Goal: Information Seeking & Learning: Stay updated

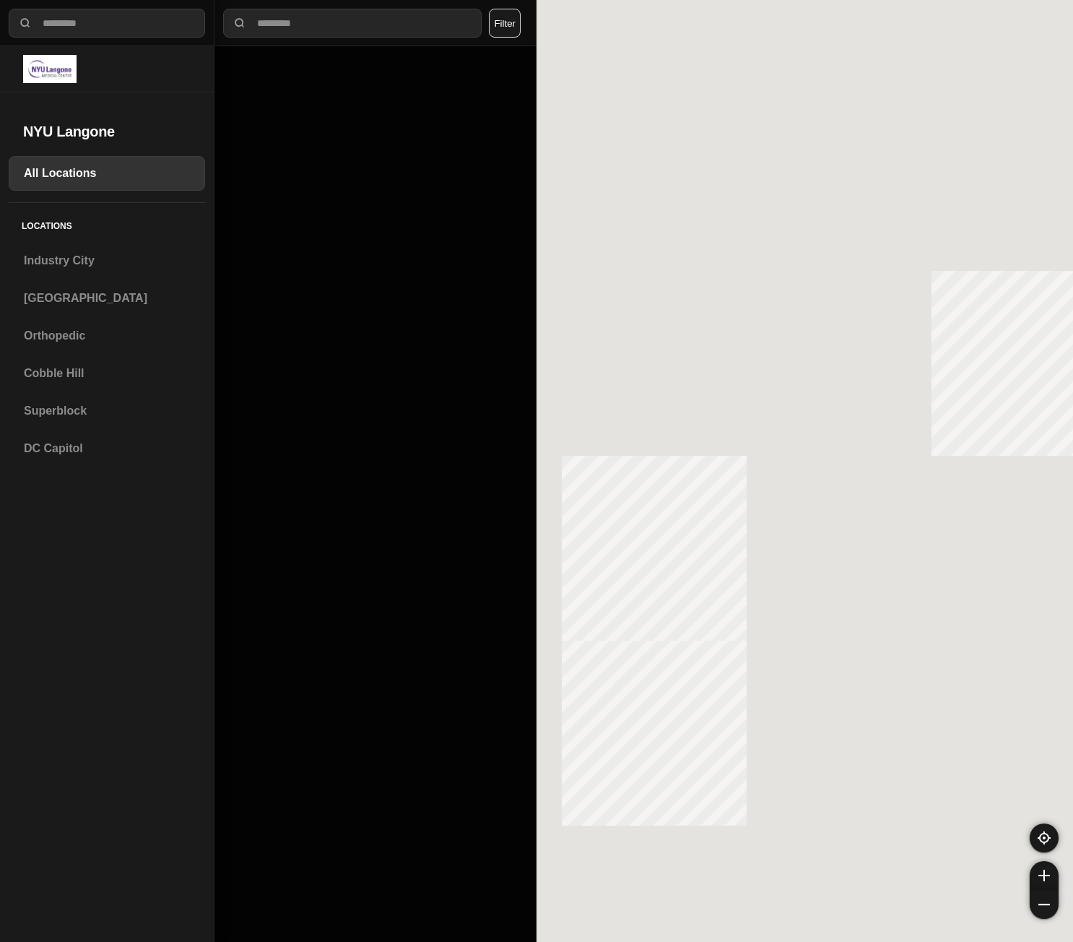
select select "*"
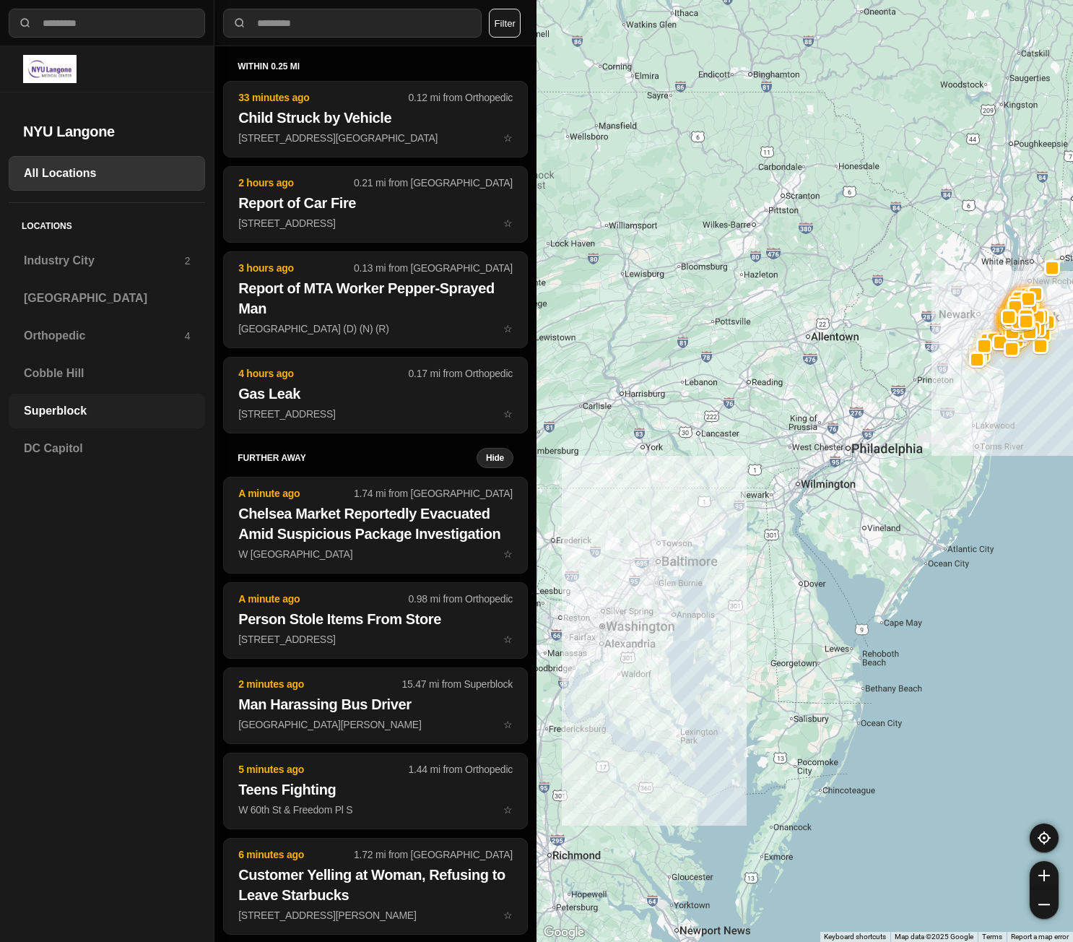
click at [127, 421] on div "Superblock" at bounding box center [107, 411] width 196 height 35
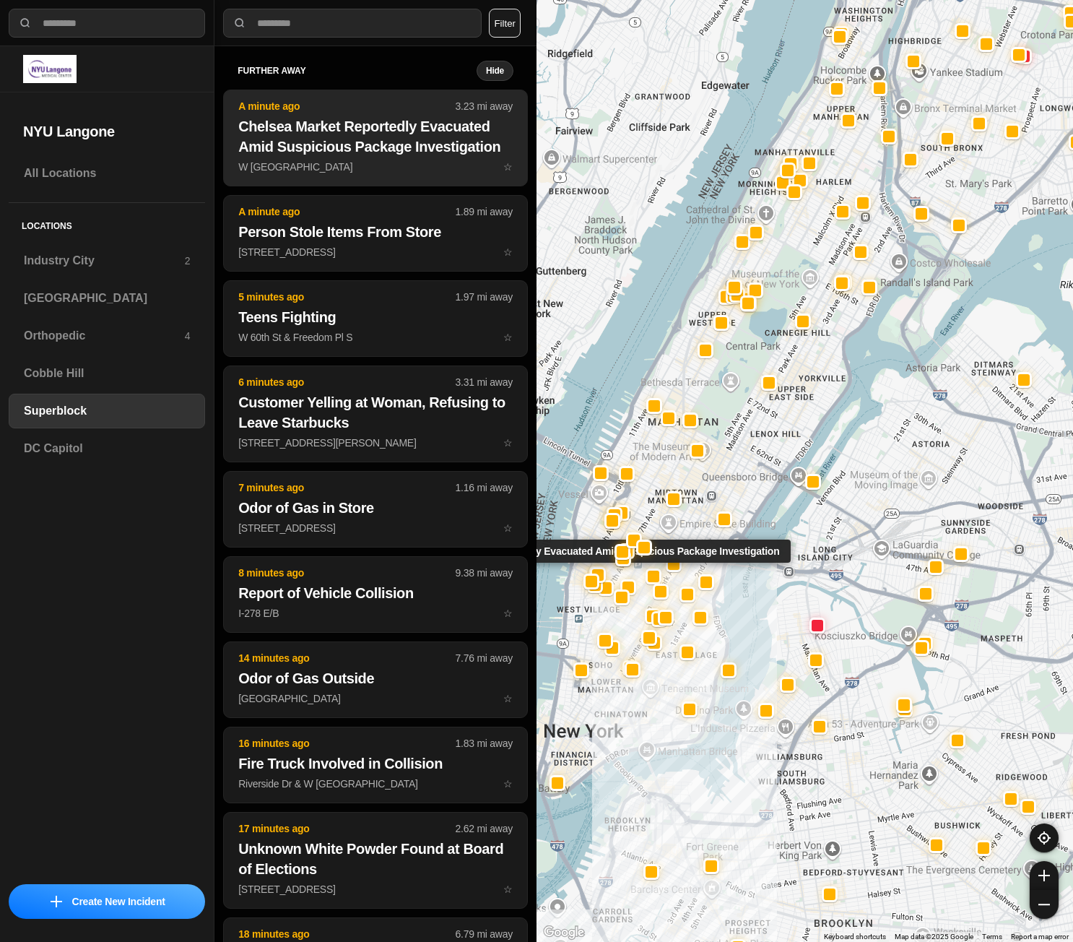
click at [357, 155] on h2 "Chelsea Market Reportedly Evacuated Amid Suspicious Package Investigation" at bounding box center [375, 136] width 274 height 40
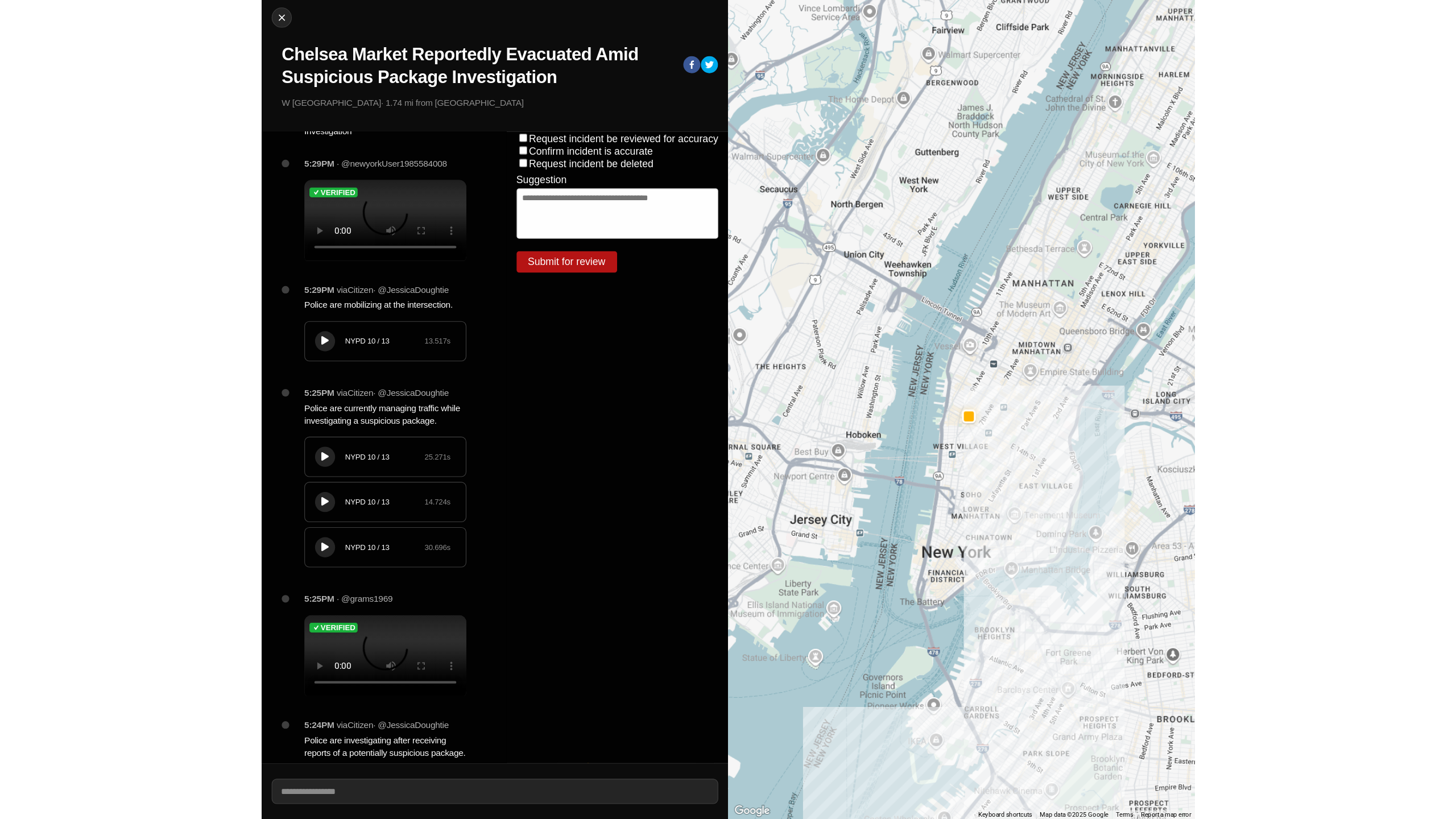
scroll to position [59, 0]
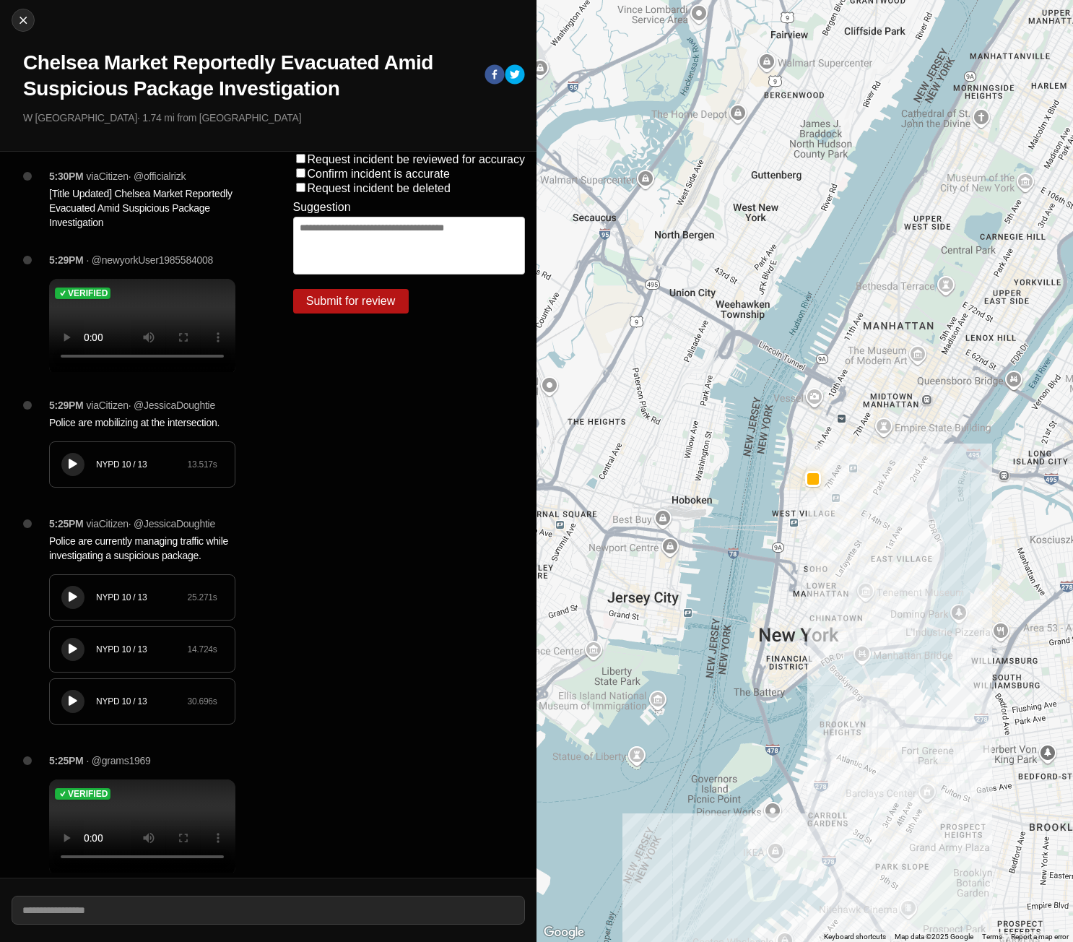
click at [67, 469] on div at bounding box center [73, 464] width 14 height 11
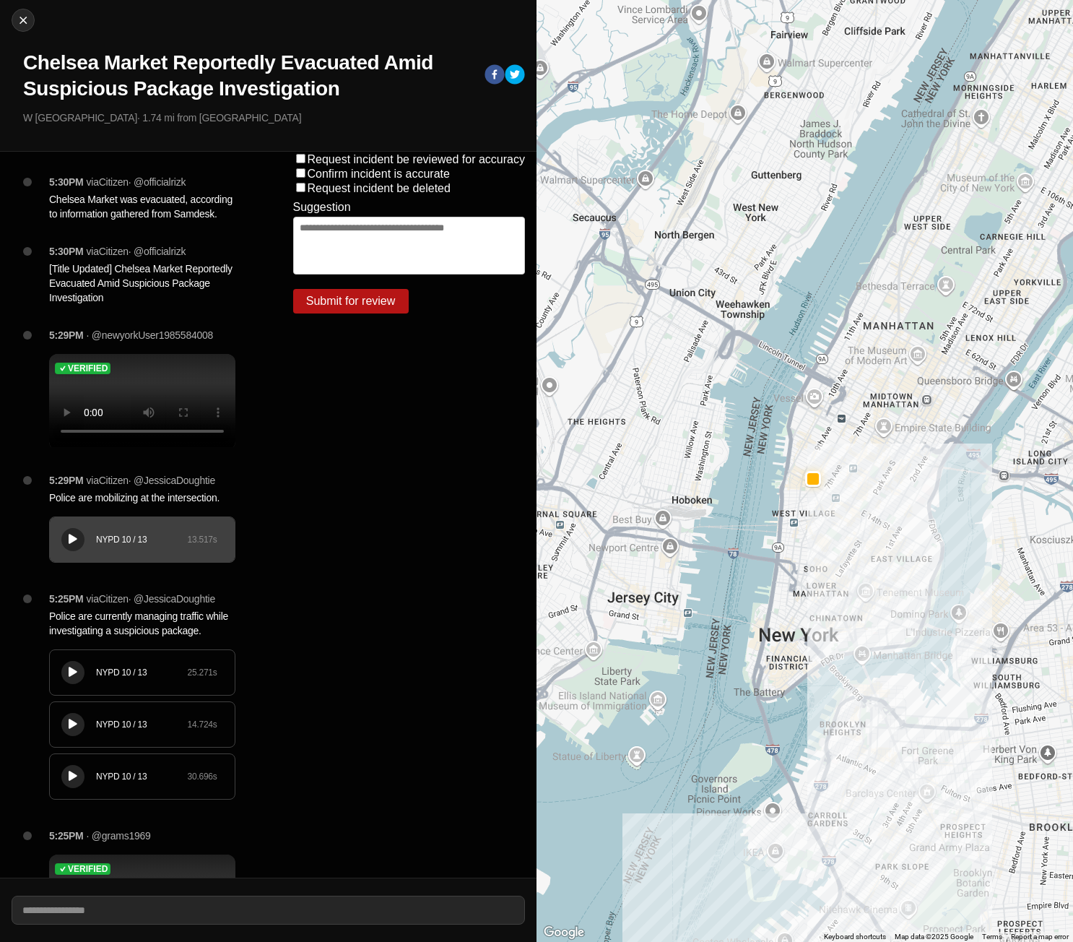
click at [147, 259] on p "via Citizen · @ officialrizk" at bounding box center [137, 251] width 100 height 14
drag, startPoint x: 49, startPoint y: 200, endPoint x: 98, endPoint y: 237, distance: 61.4
click at [98, 237] on div "5:30PM via Citizen · @ officialrizk Chelsea Market was evacuated, according to …" at bounding box center [148, 209] width 221 height 69
click at [138, 244] on div "5:30PM via Citizen · @ officialrizk Chelsea Market was evacuated, according to …" at bounding box center [148, 209] width 221 height 69
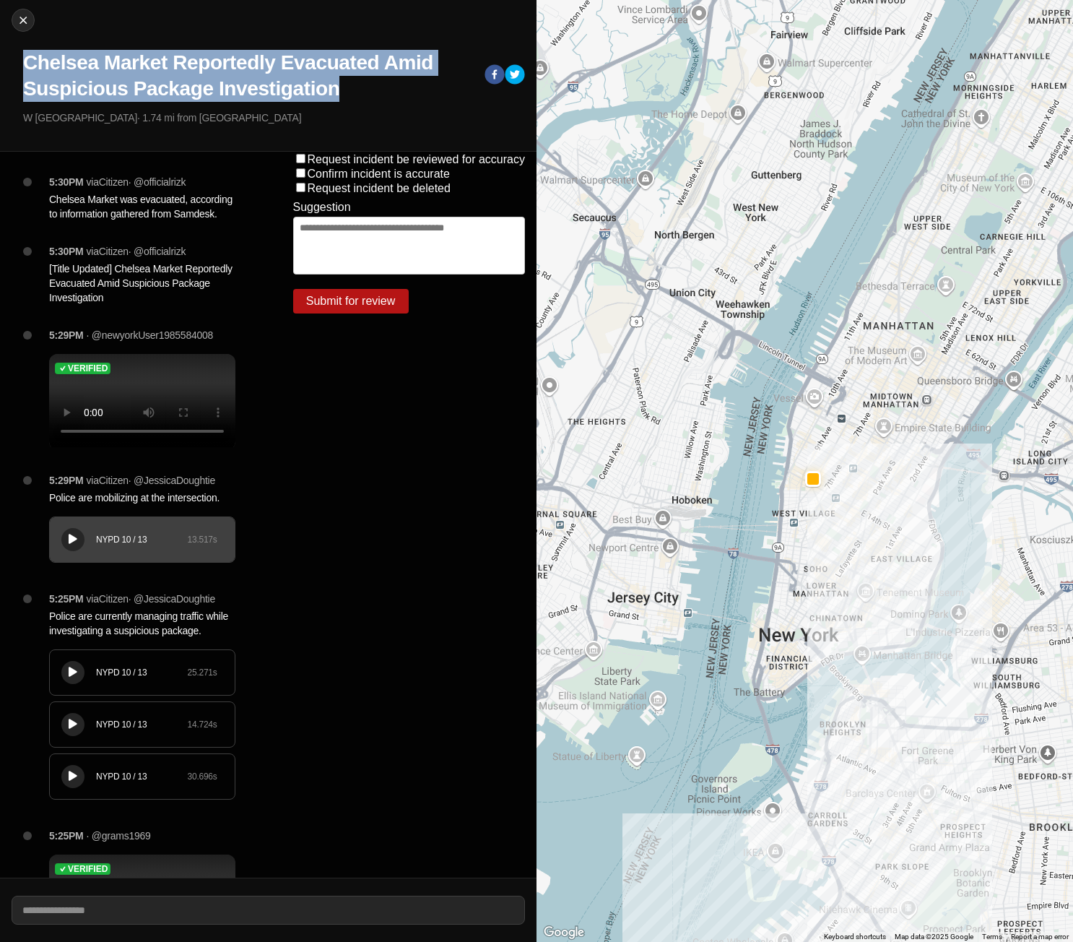
drag, startPoint x: 22, startPoint y: 58, endPoint x: 347, endPoint y: 96, distance: 327.1
click at [347, 96] on div "Close Chelsea Market Reportedly Evacuated Amid Suspicious Package Investigation…" at bounding box center [268, 76] width 537 height 152
copy h1 "Chelsea Market Reportedly Evacuated Amid Suspicious Package Investigation"
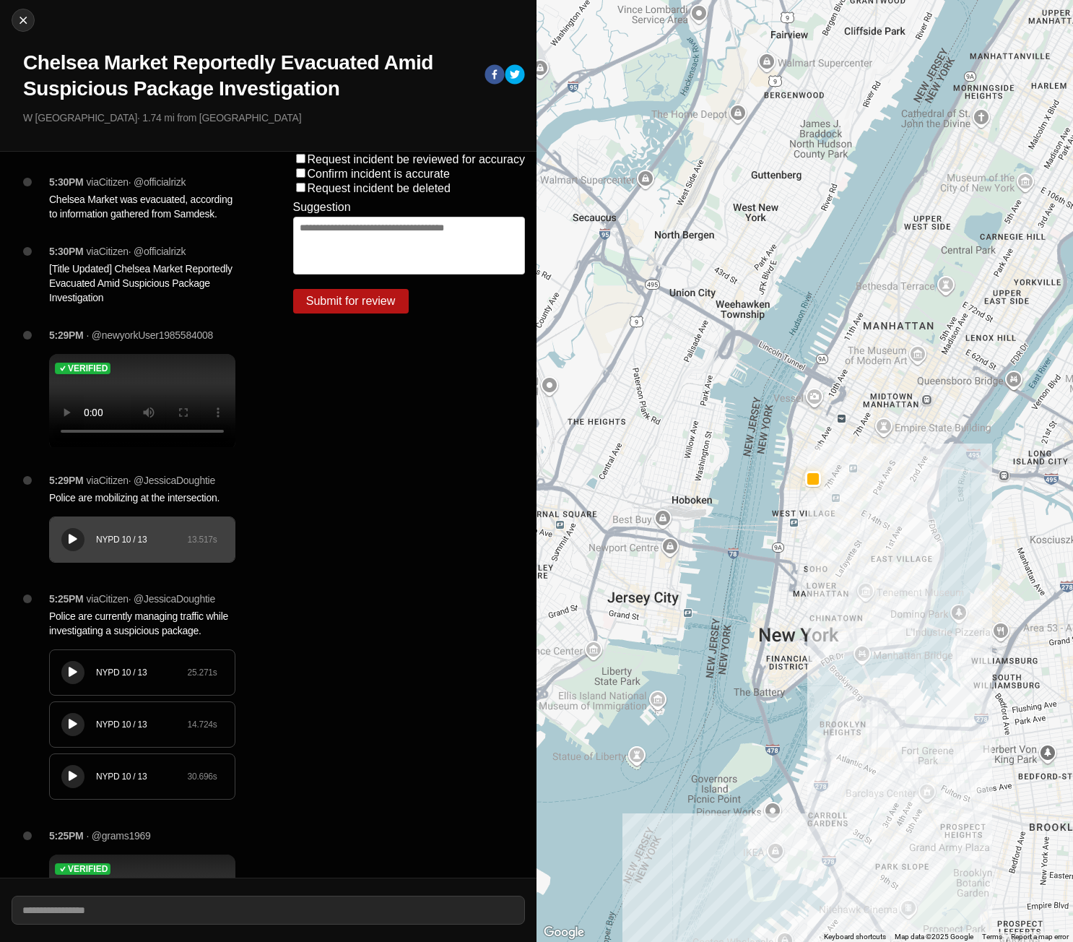
click at [84, 555] on div "NYPD 10 / 13 13.517 s" at bounding box center [142, 539] width 185 height 45
click at [387, 409] on div "Request incident be reviewed for accuracy Confirm incident is accurate Request …" at bounding box center [410, 515] width 256 height 726
click at [27, 19] on img at bounding box center [23, 20] width 14 height 14
select select "*"
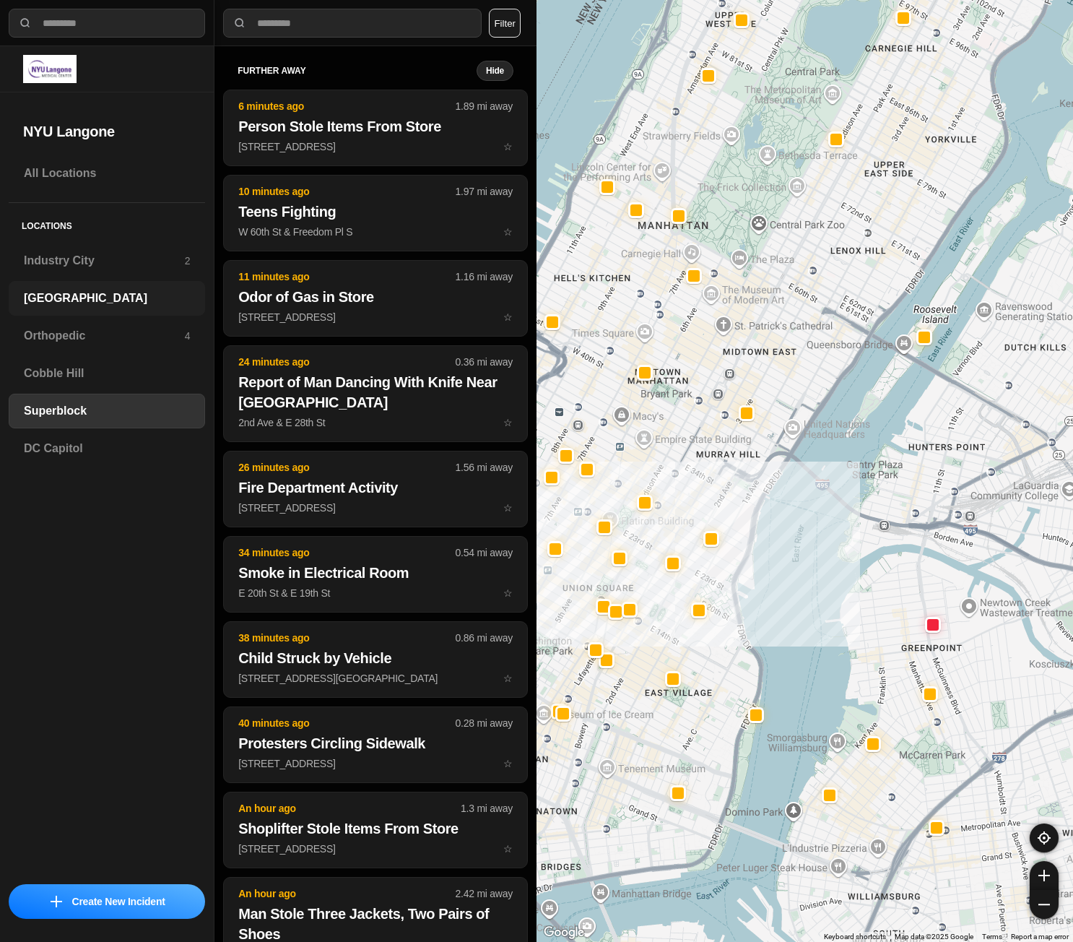
click at [104, 302] on h3 "[GEOGRAPHIC_DATA]" at bounding box center [107, 298] width 166 height 17
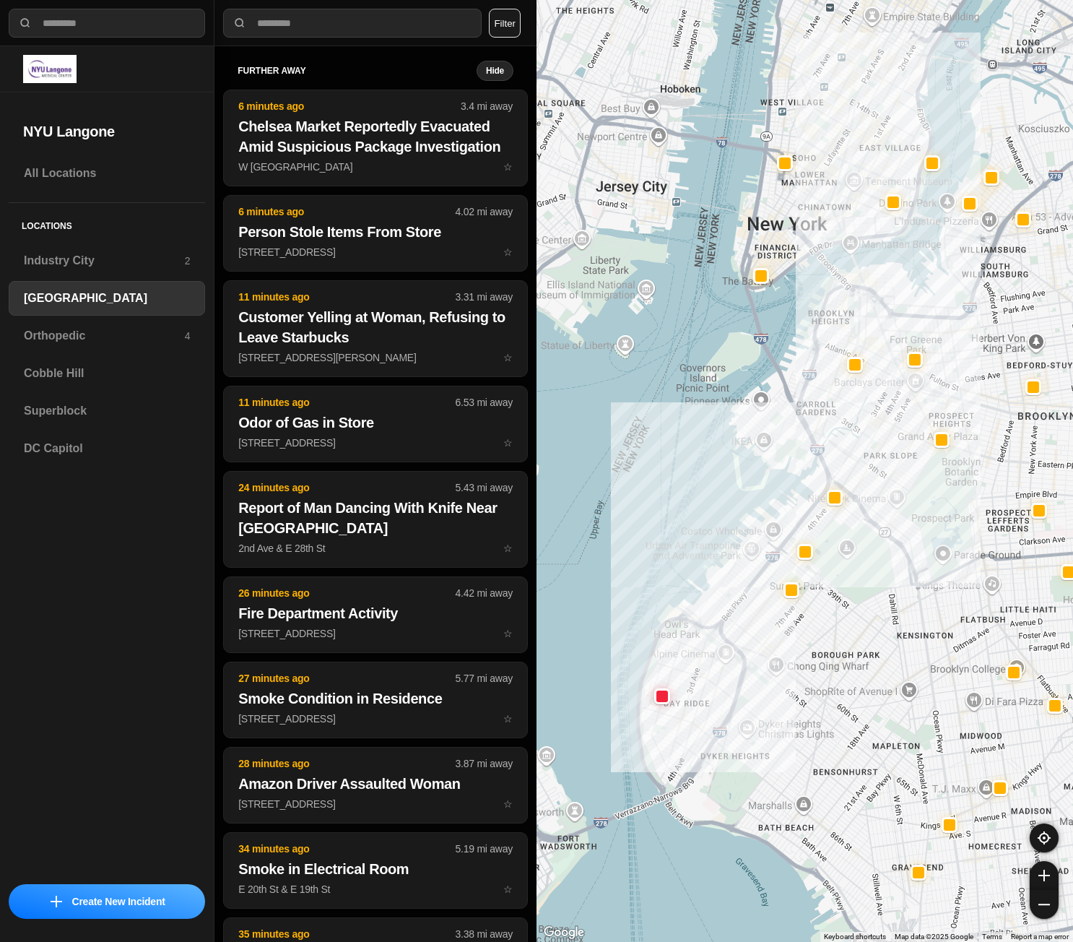
drag, startPoint x: 796, startPoint y: 373, endPoint x: 835, endPoint y: 505, distance: 137.8
click at [835, 505] on div at bounding box center [805, 471] width 537 height 942
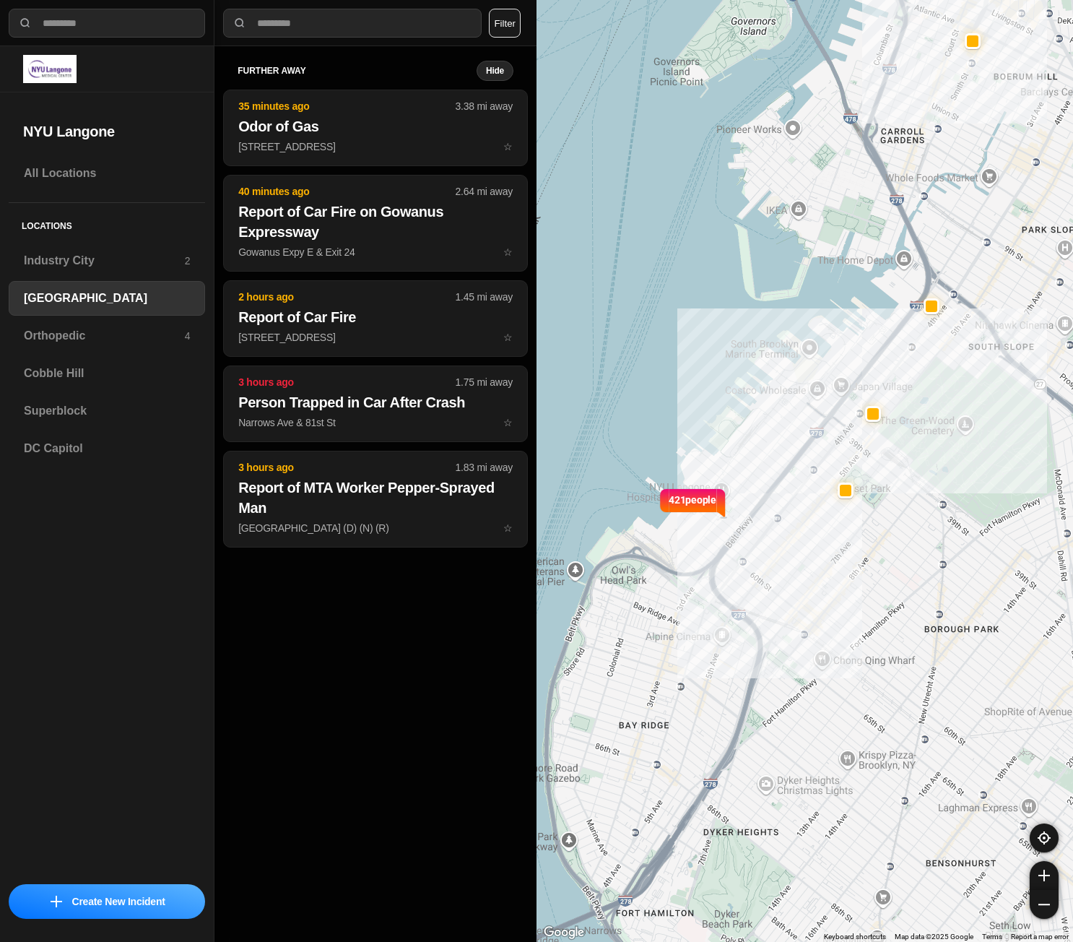
drag, startPoint x: 812, startPoint y: 670, endPoint x: 883, endPoint y: 634, distance: 80.1
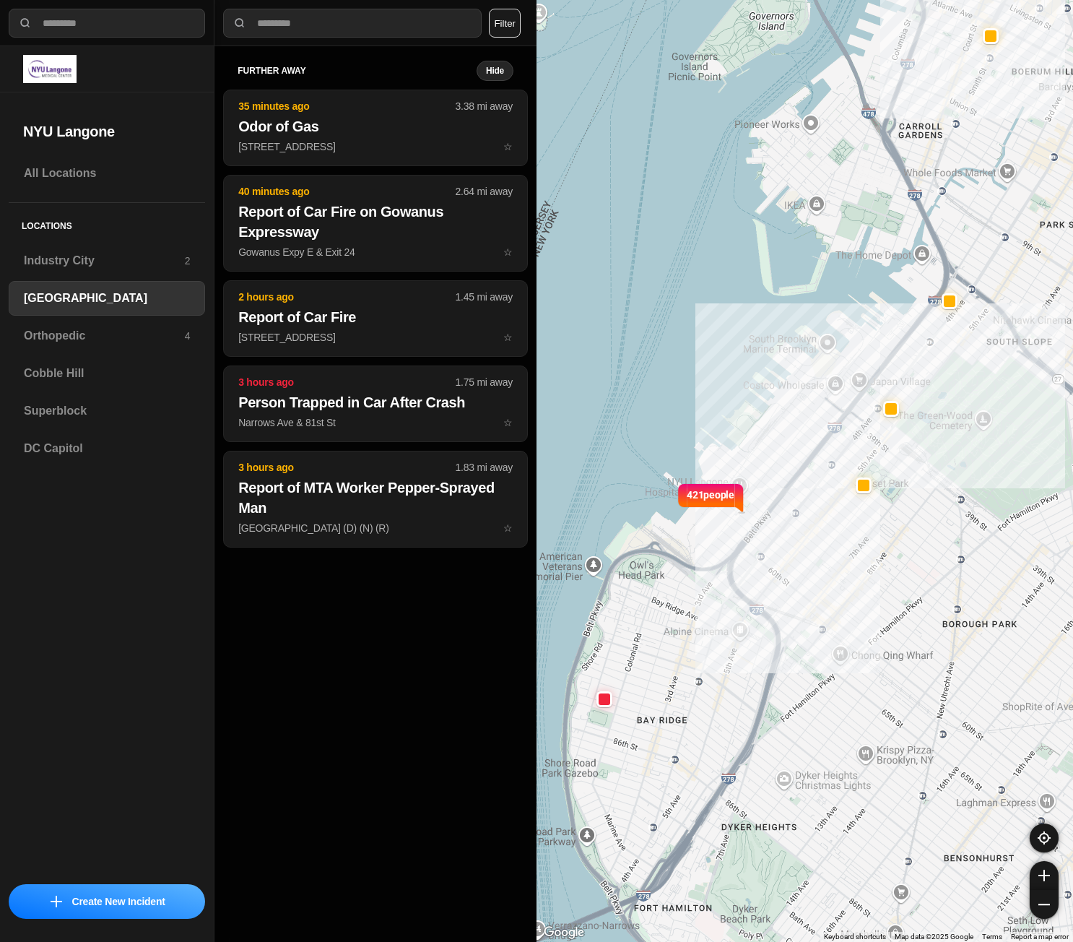
drag, startPoint x: 908, startPoint y: 579, endPoint x: 889, endPoint y: 612, distance: 37.9
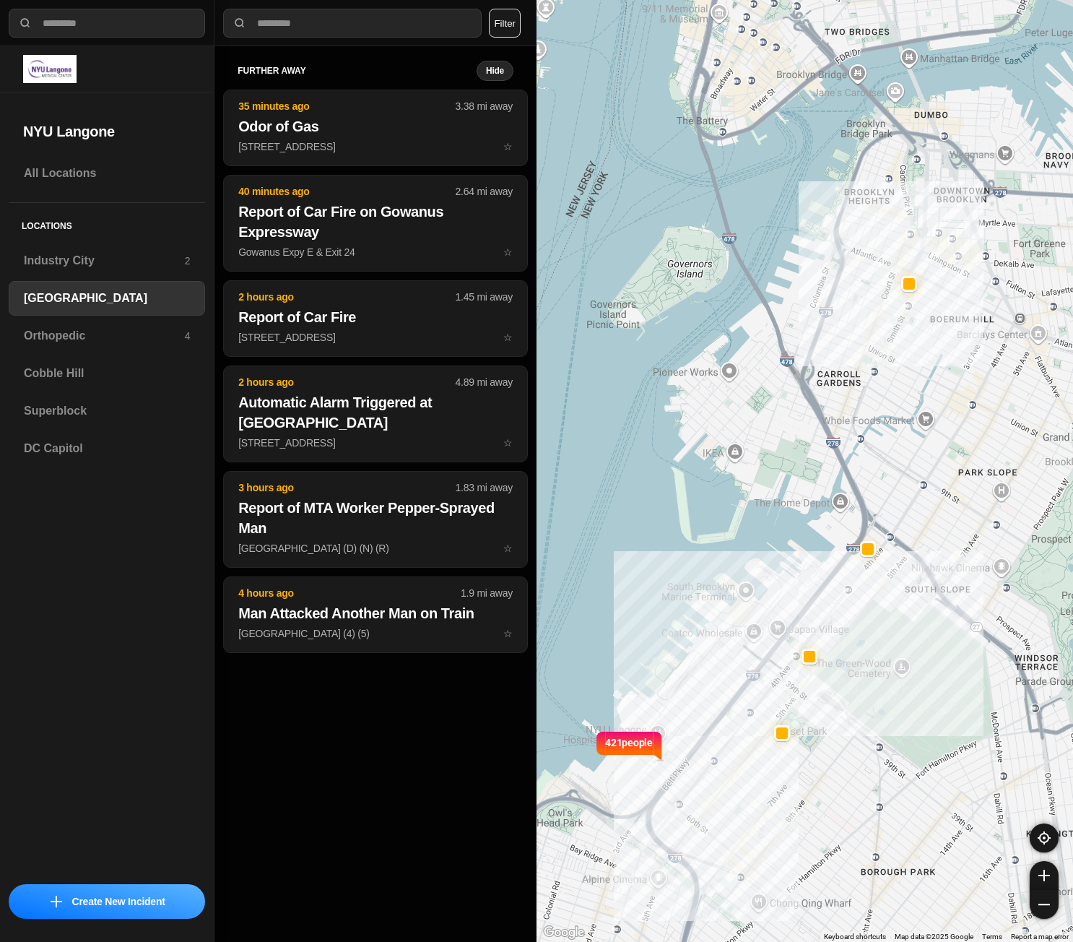
drag, startPoint x: 929, startPoint y: 542, endPoint x: 911, endPoint y: 664, distance: 123.4
click at [912, 657] on div "421 people" at bounding box center [805, 471] width 537 height 942
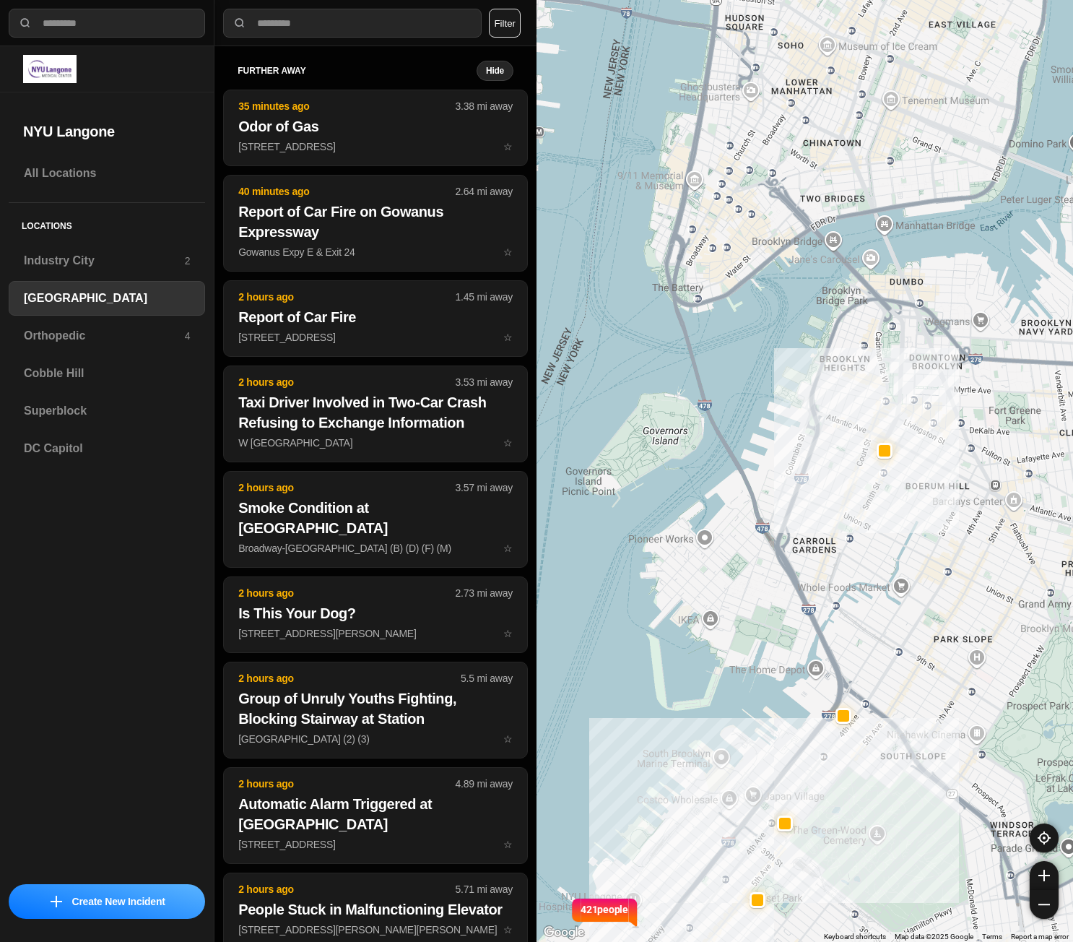
drag, startPoint x: 916, startPoint y: 488, endPoint x: 874, endPoint y: 628, distance: 145.3
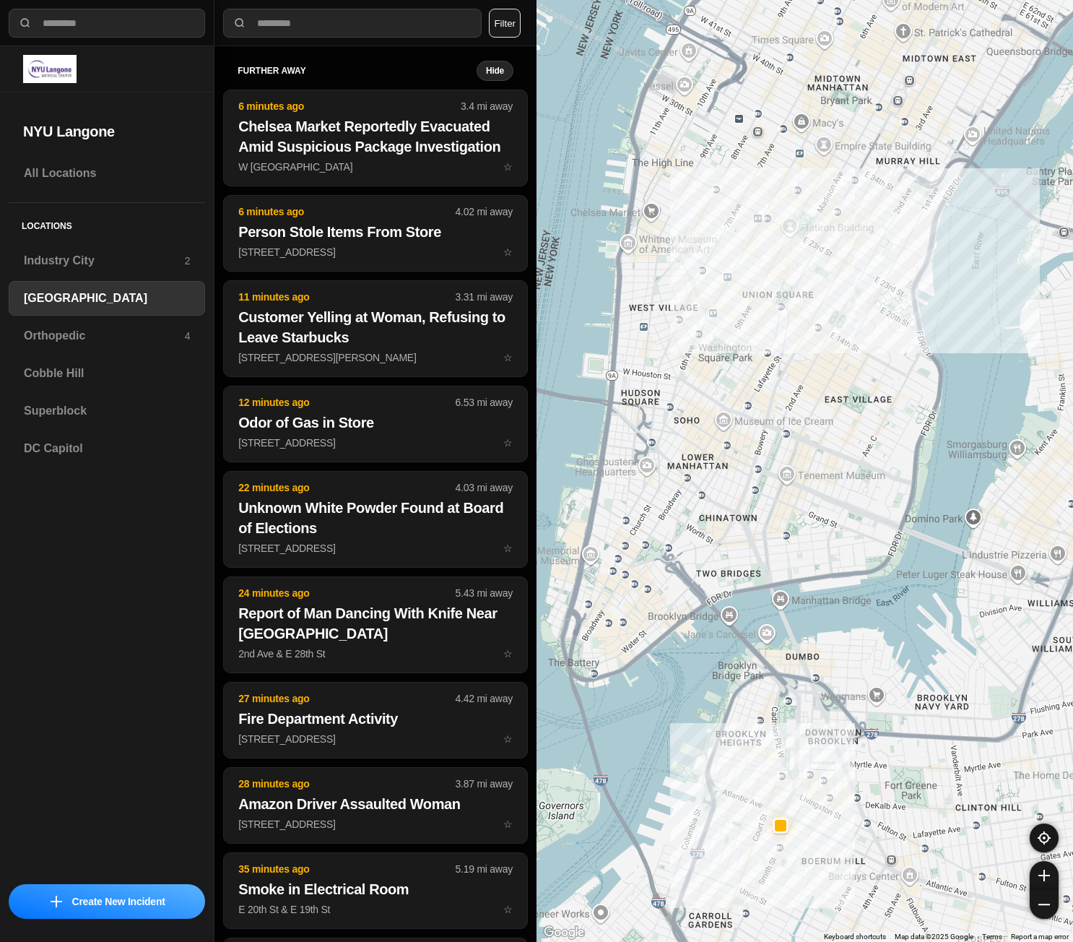
drag, startPoint x: 845, startPoint y: 555, endPoint x: 836, endPoint y: 601, distance: 46.3
click at [836, 601] on div "421 people" at bounding box center [805, 471] width 537 height 942
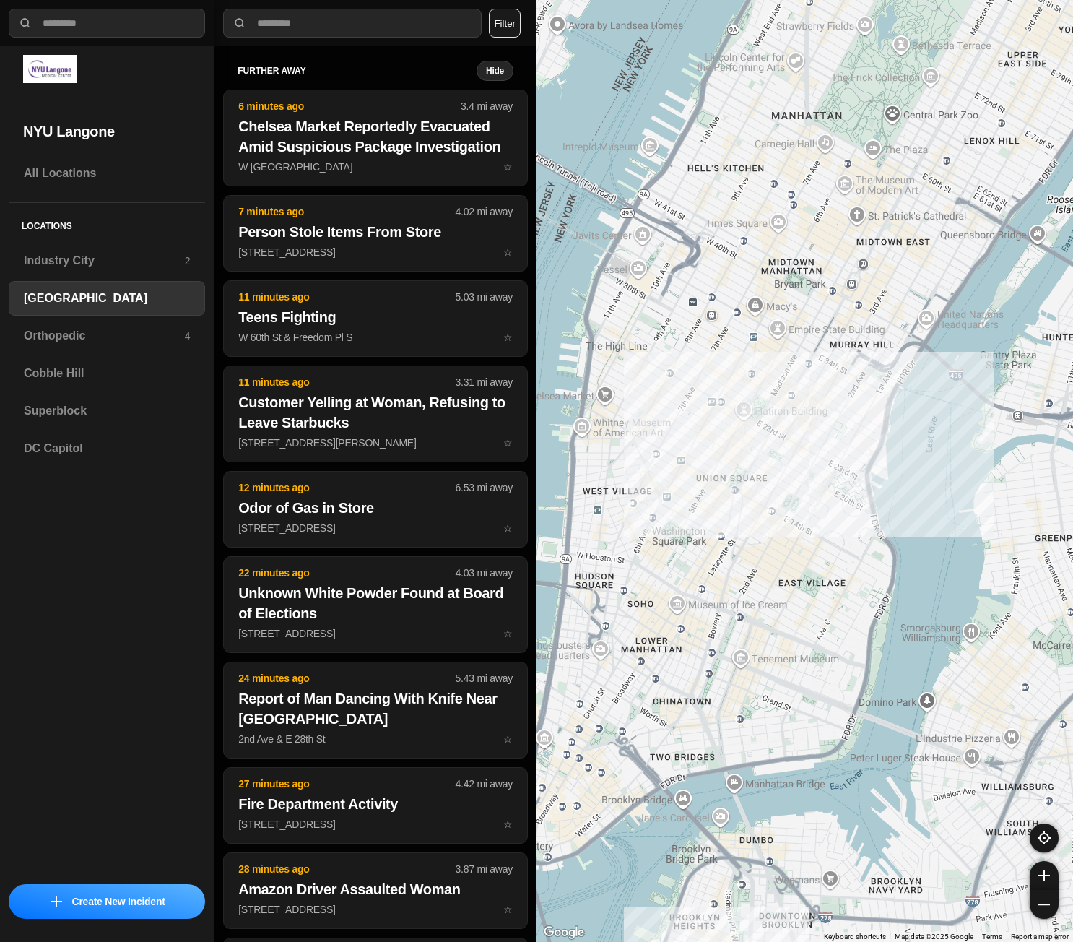
drag, startPoint x: 848, startPoint y: 523, endPoint x: 846, endPoint y: 542, distance: 19.6
click at [846, 542] on div "421 people" at bounding box center [805, 471] width 537 height 942
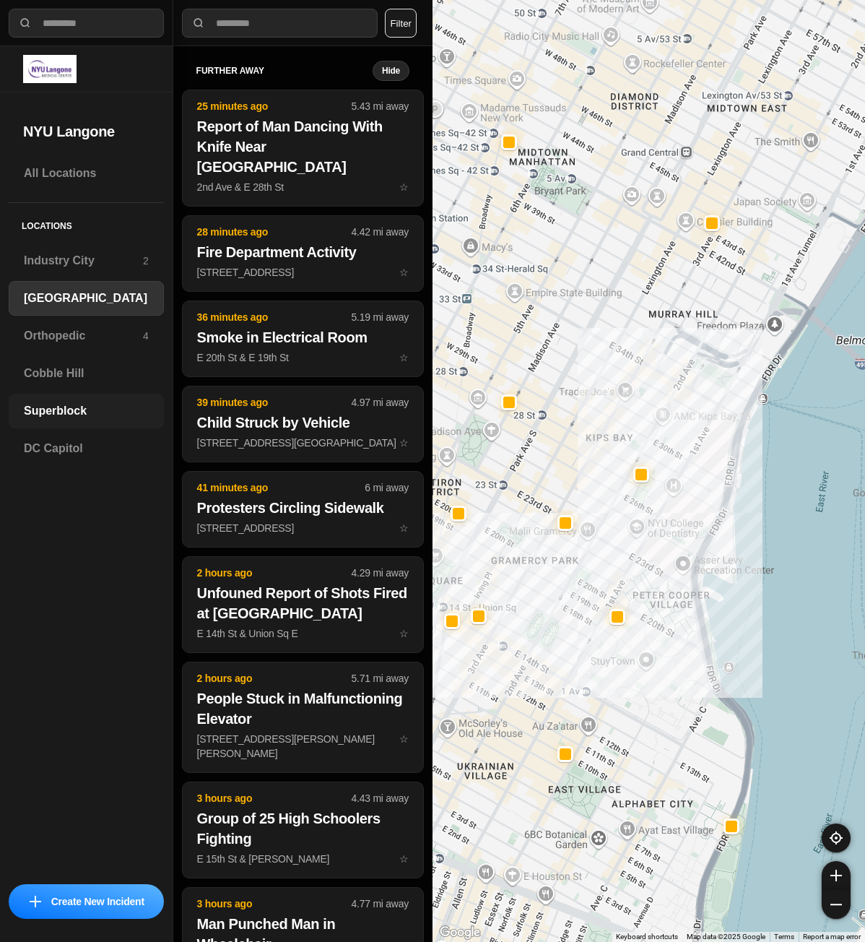
click at [94, 404] on h3 "Superblock" at bounding box center [86, 410] width 125 height 17
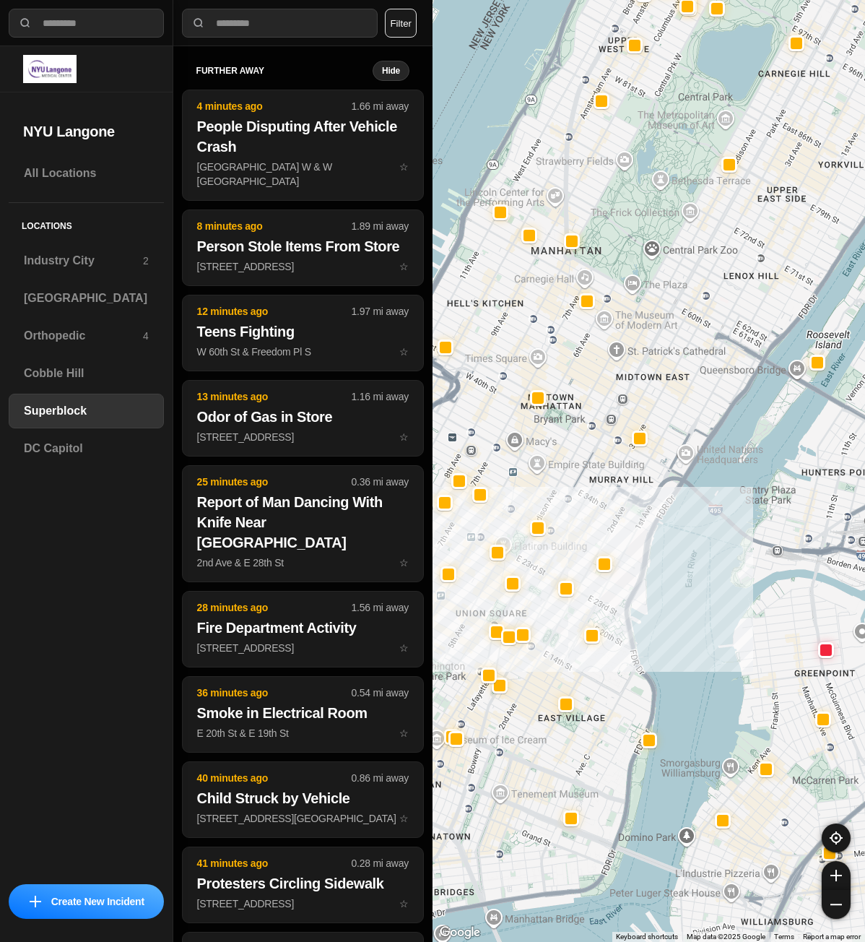
drag, startPoint x: 690, startPoint y: 803, endPoint x: 692, endPoint y: 747, distance: 55.6
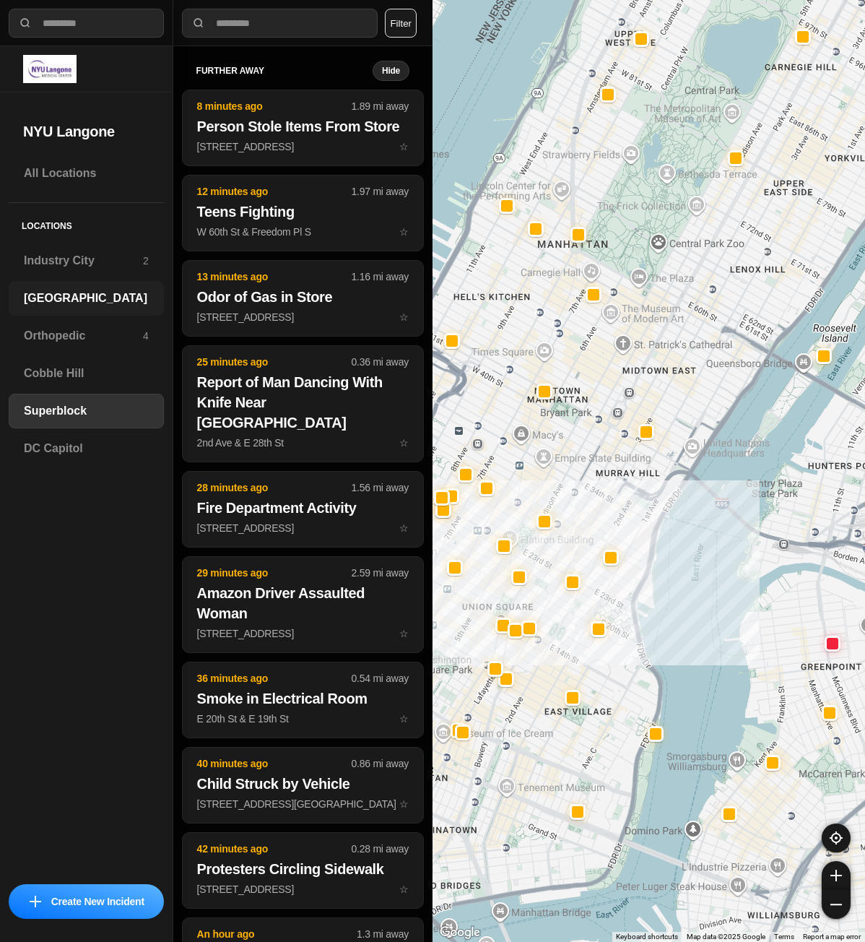
click at [38, 295] on h3 "[GEOGRAPHIC_DATA]" at bounding box center [86, 298] width 125 height 17
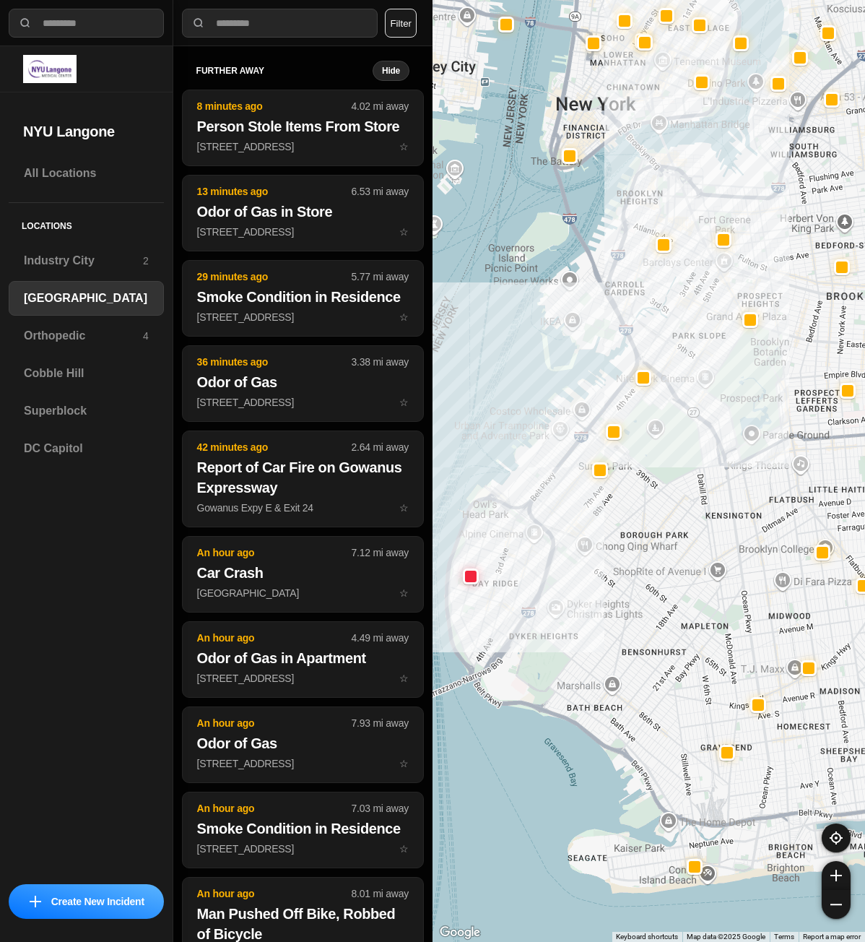
drag, startPoint x: 586, startPoint y: 544, endPoint x: 607, endPoint y: 567, distance: 31.7
click at [607, 567] on div at bounding box center [649, 471] width 433 height 942
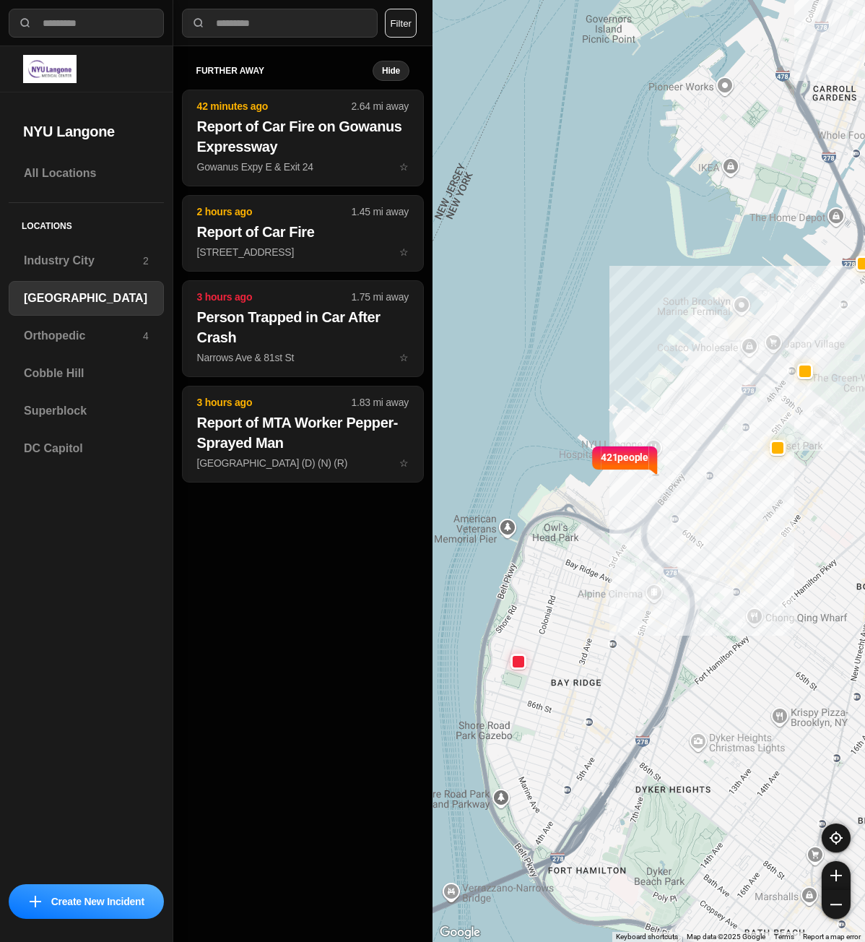
drag, startPoint x: 552, startPoint y: 624, endPoint x: 618, endPoint y: 778, distance: 167.9
click at [618, 778] on div "421 people" at bounding box center [649, 471] width 433 height 942
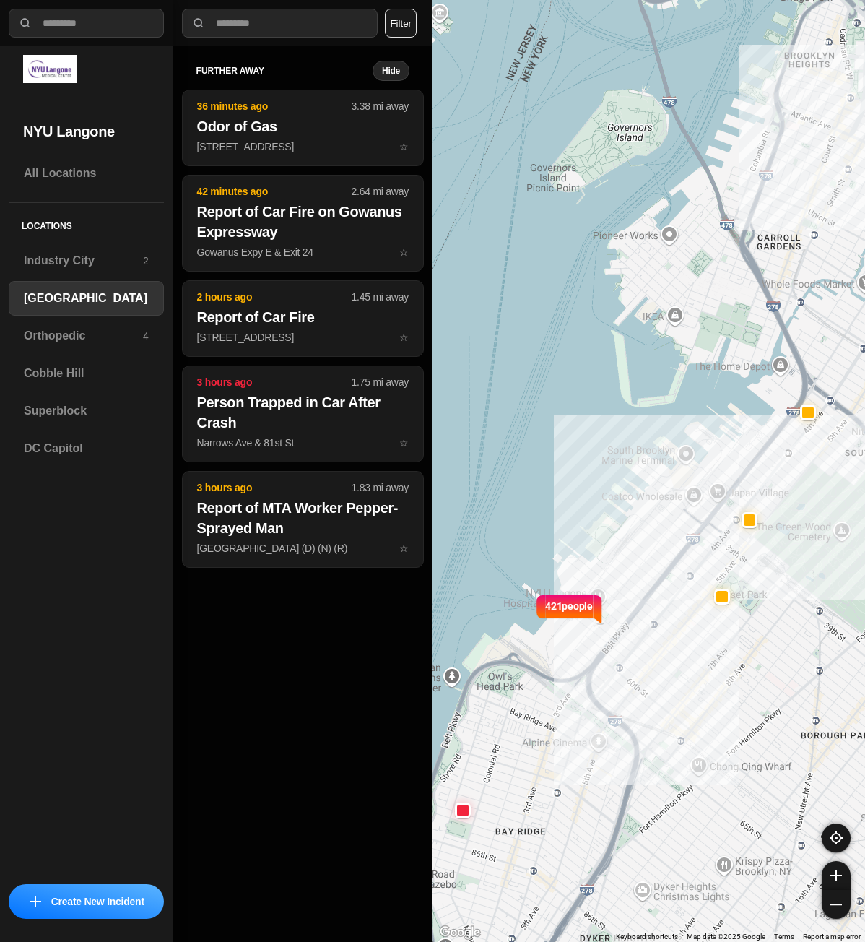
drag, startPoint x: 670, startPoint y: 708, endPoint x: 632, endPoint y: 764, distance: 67.5
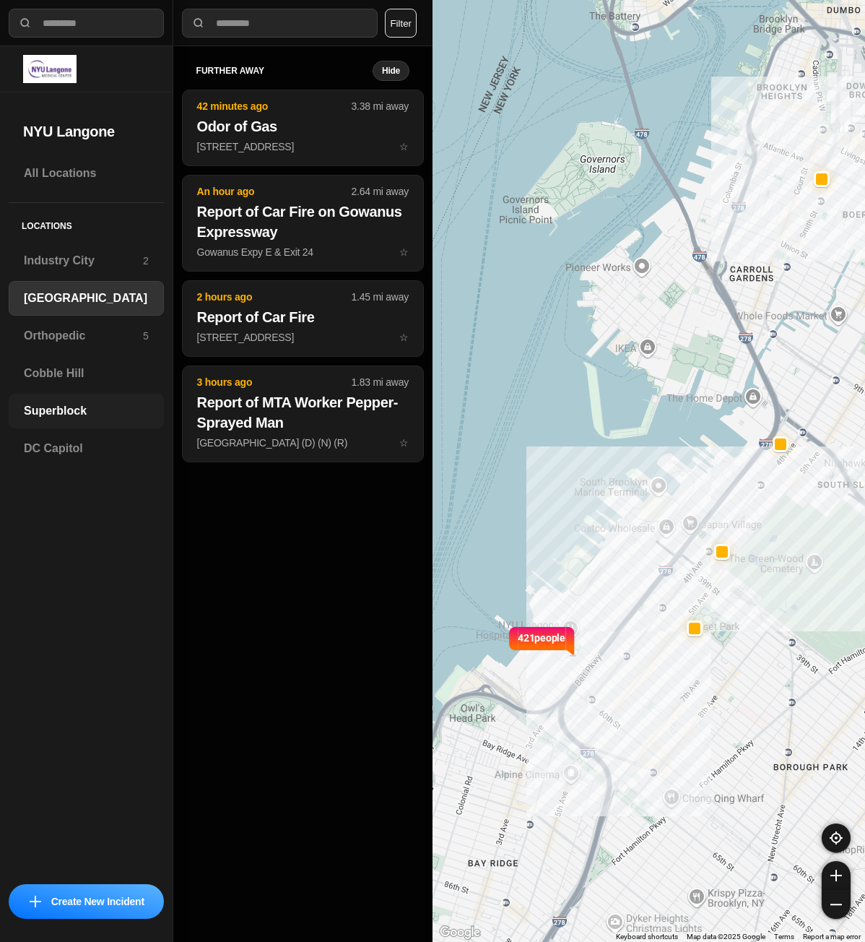
click at [88, 414] on h3 "Superblock" at bounding box center [86, 410] width 125 height 17
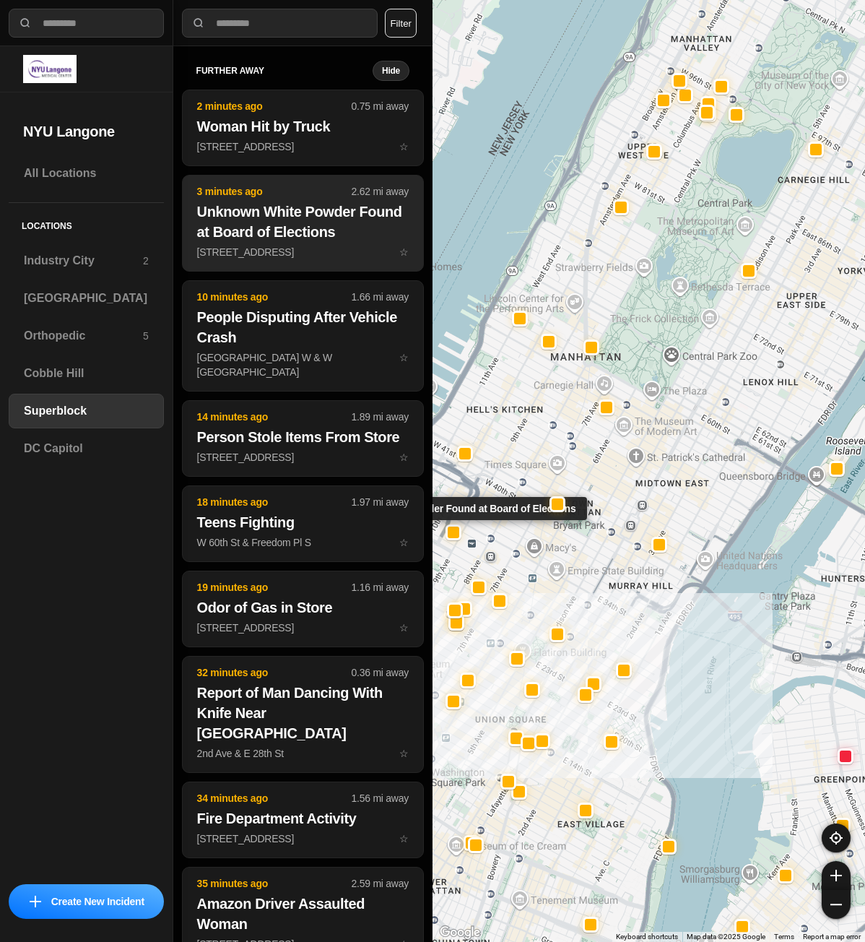
click at [324, 237] on h2 "Unknown White Powder Found at Board of Elections" at bounding box center [303, 221] width 212 height 40
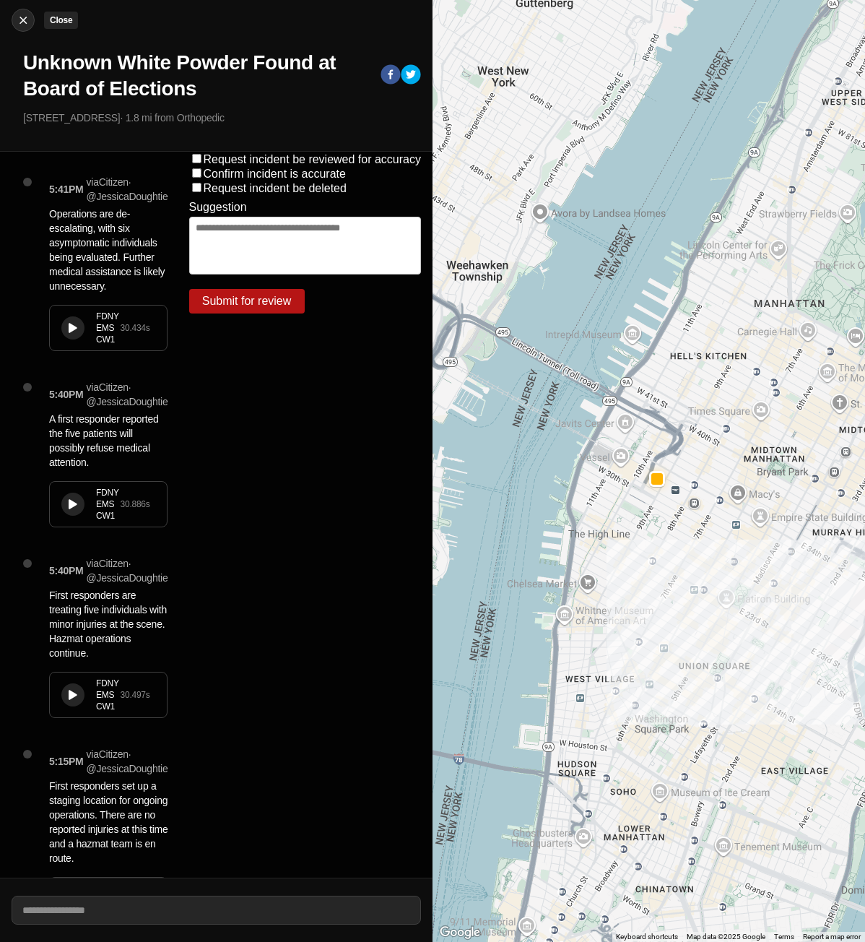
click at [20, 17] on img at bounding box center [23, 20] width 14 height 14
select select "*"
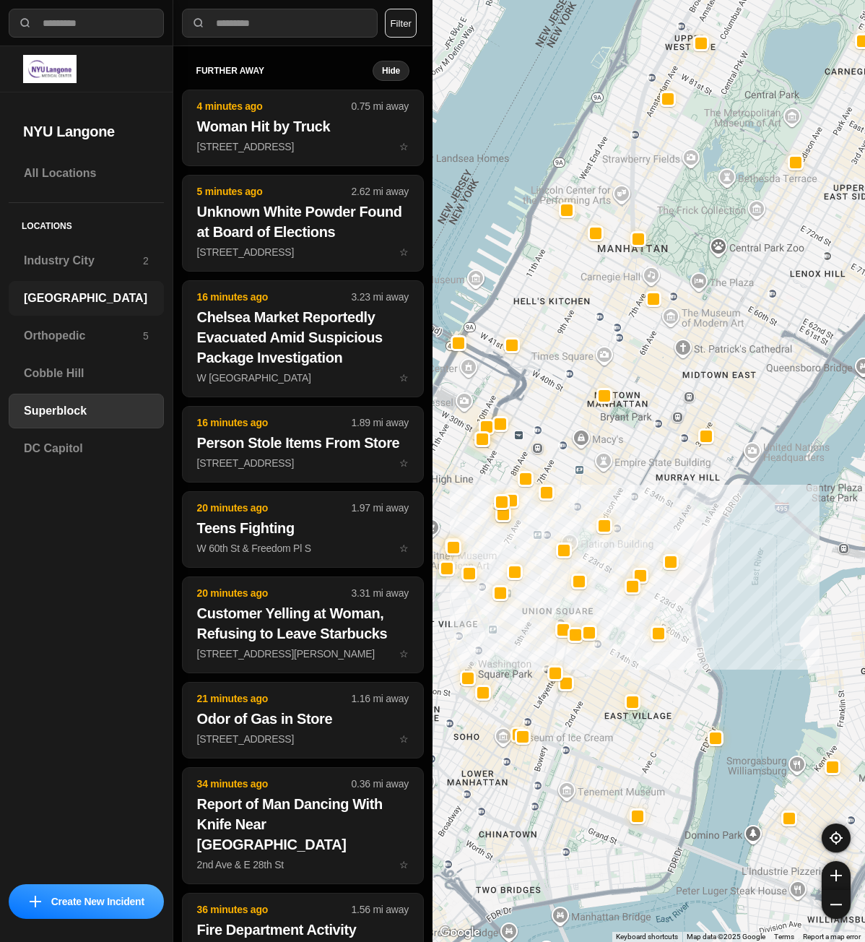
click at [128, 296] on h3 "[GEOGRAPHIC_DATA]" at bounding box center [86, 298] width 125 height 17
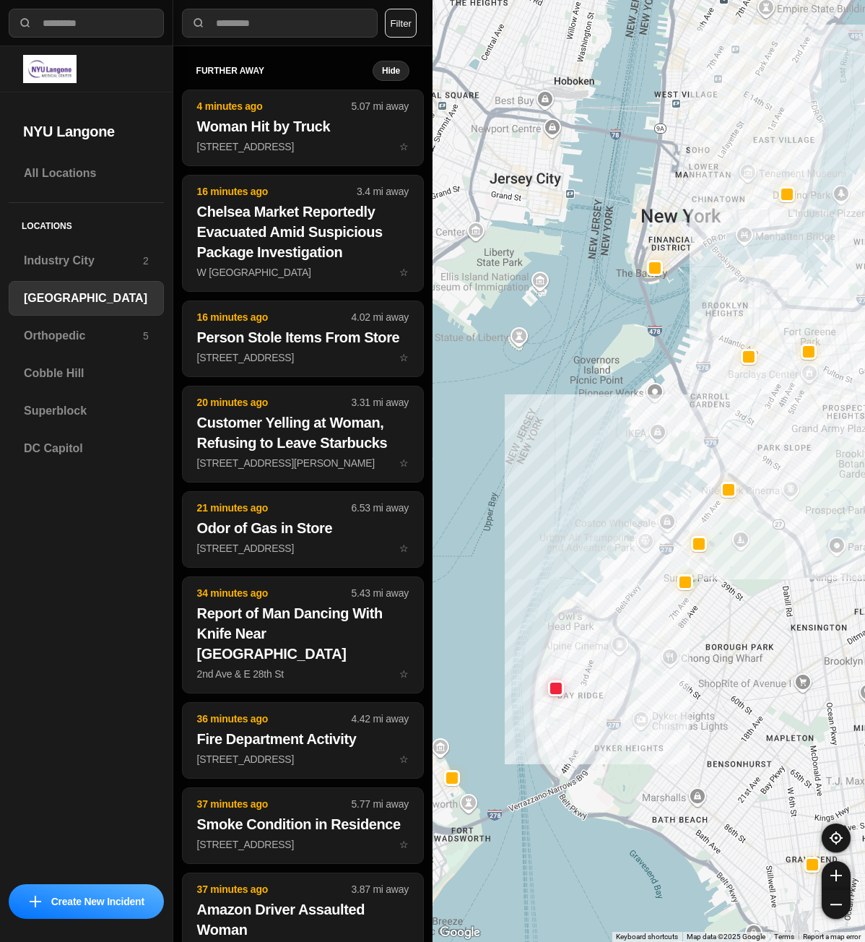
drag, startPoint x: 819, startPoint y: 443, endPoint x: 785, endPoint y: 534, distance: 97.8
click at [788, 546] on div at bounding box center [649, 471] width 433 height 942
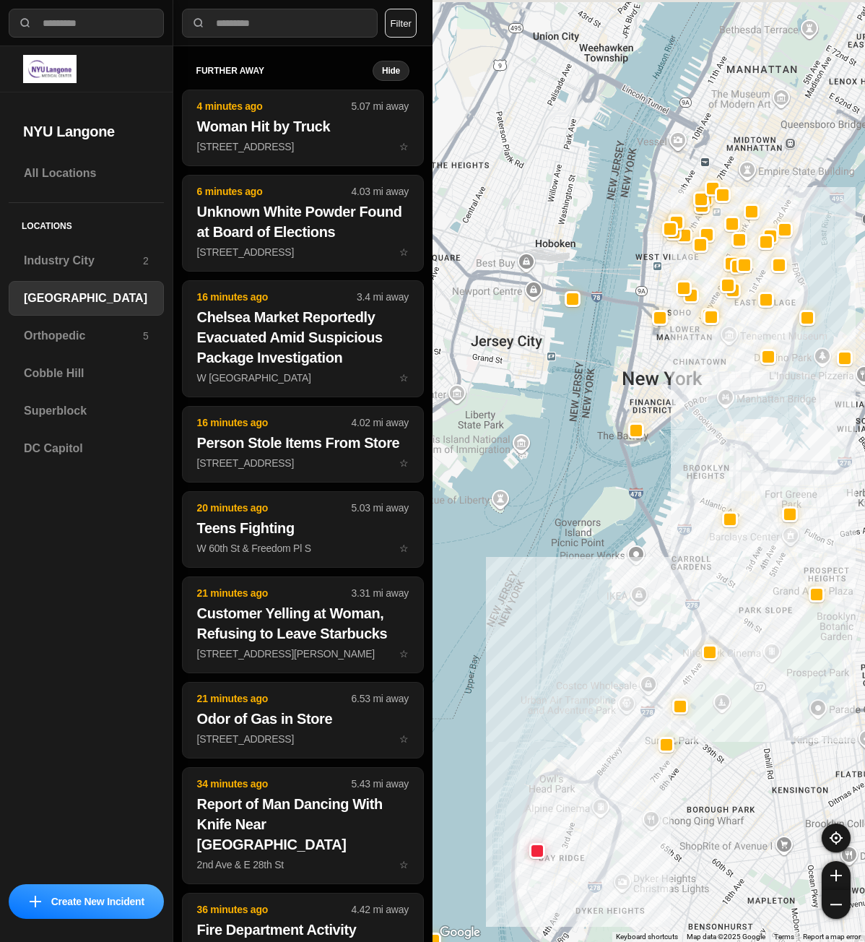
drag, startPoint x: 703, startPoint y: 295, endPoint x: 695, endPoint y: 437, distance: 141.8
click at [695, 436] on div at bounding box center [649, 471] width 433 height 942
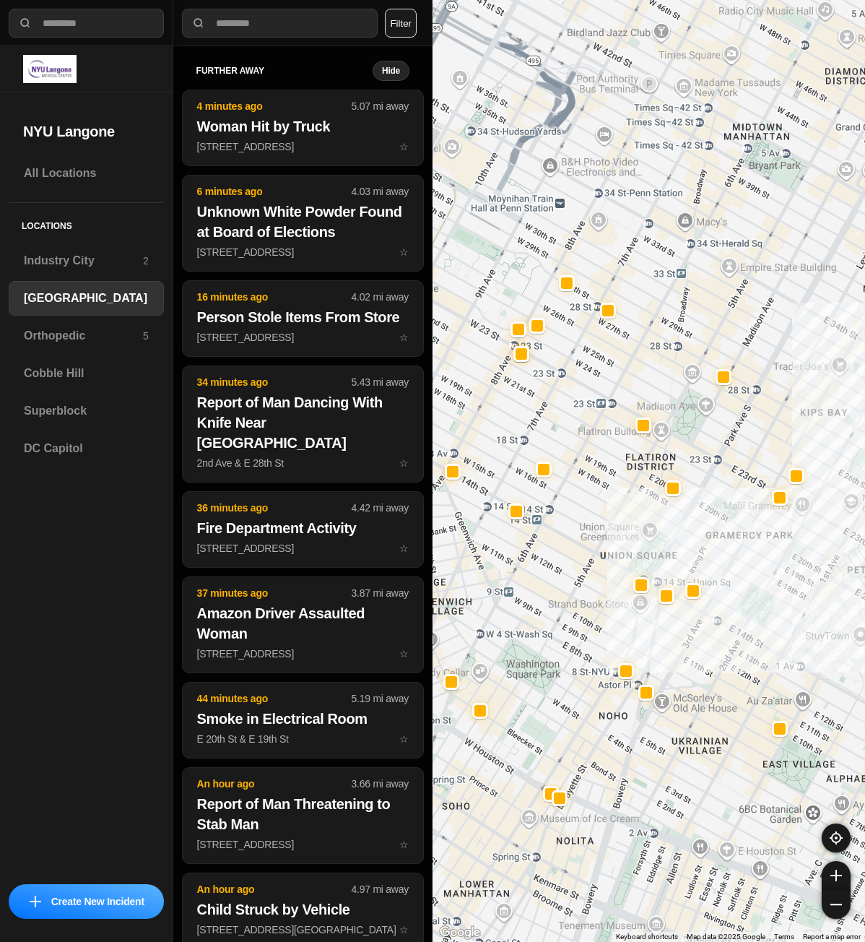
drag, startPoint x: 727, startPoint y: 352, endPoint x: 688, endPoint y: 522, distance: 174.1
click at [688, 522] on div "421 people" at bounding box center [649, 471] width 433 height 942
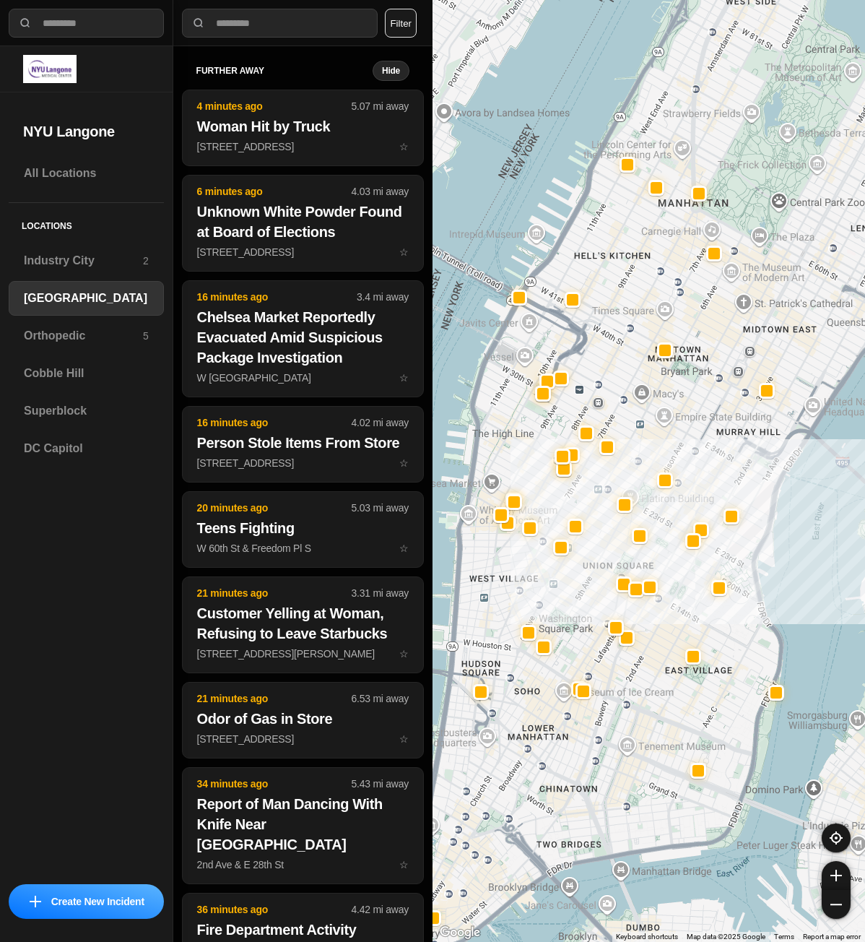
drag, startPoint x: 790, startPoint y: 386, endPoint x: 735, endPoint y: 437, distance: 74.6
click at [736, 435] on div "421 people" at bounding box center [649, 471] width 433 height 942
